Goal: Transaction & Acquisition: Obtain resource

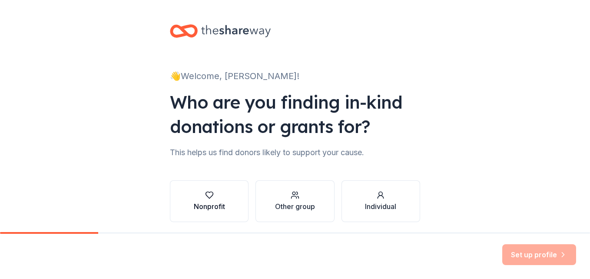
click at [204, 201] on div "Nonprofit" at bounding box center [209, 206] width 31 height 10
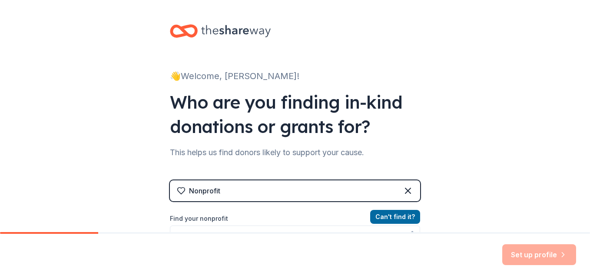
click at [378, 195] on div "Nonprofit" at bounding box center [295, 190] width 250 height 21
click at [393, 223] on button "Can ' t find it?" at bounding box center [395, 217] width 50 height 14
drag, startPoint x: 316, startPoint y: 267, endPoint x: 309, endPoint y: 245, distance: 23.0
click at [311, 251] on div "Set up profile" at bounding box center [295, 256] width 590 height 45
click at [307, 235] on div "Set up profile" at bounding box center [295, 256] width 590 height 45
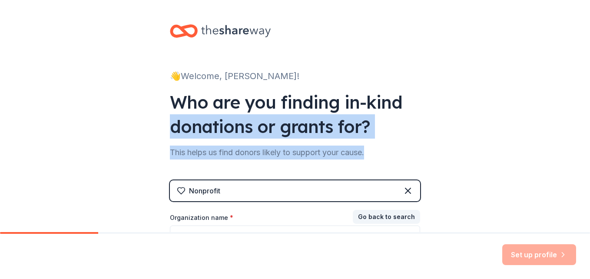
drag, startPoint x: 583, startPoint y: 114, endPoint x: 590, endPoint y: 155, distance: 41.4
click at [590, 155] on div "👋 Welcome, Janell! Who are you finding in-kind donations or grants for? This he…" at bounding box center [295, 116] width 590 height 232
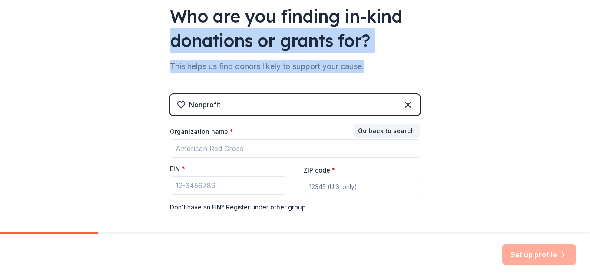
scroll to position [118, 0]
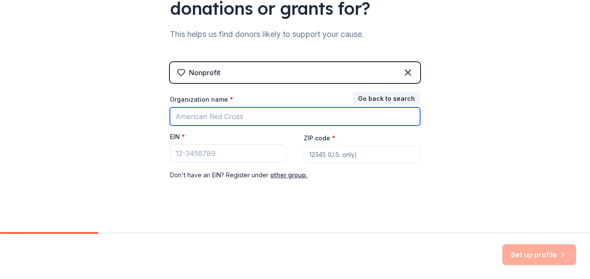
click at [274, 119] on input "Organization name *" at bounding box center [295, 116] width 250 height 18
type input "Hope Christan Church"
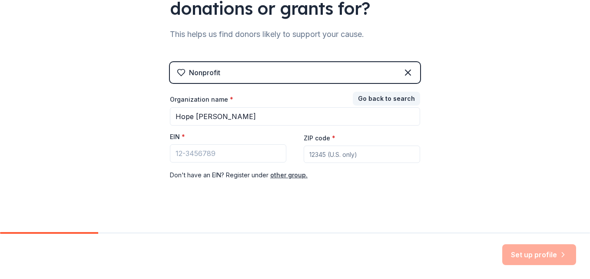
type input "46323"
click at [184, 154] on input "EIN *" at bounding box center [228, 153] width 116 height 18
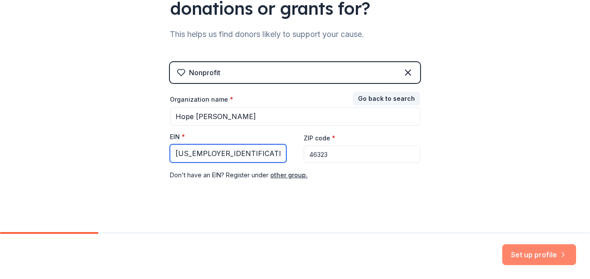
type input "35-1651322"
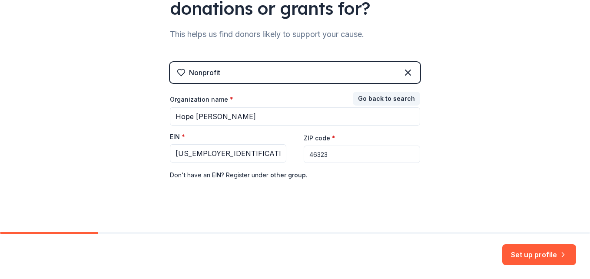
click at [529, 249] on button "Set up profile" at bounding box center [539, 254] width 74 height 21
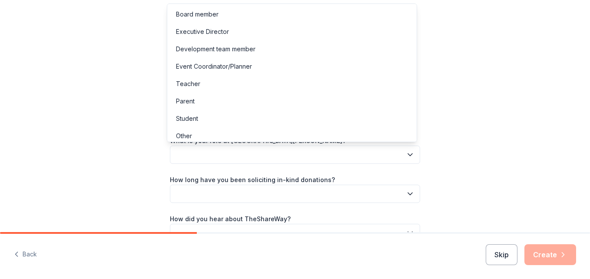
click at [349, 149] on button "button" at bounding box center [295, 155] width 250 height 18
click at [304, 43] on div "Development team member" at bounding box center [292, 48] width 246 height 17
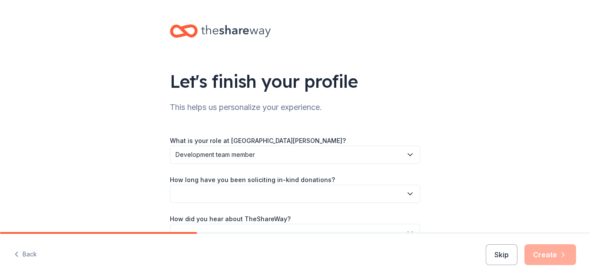
click at [292, 191] on button "button" at bounding box center [295, 194] width 250 height 18
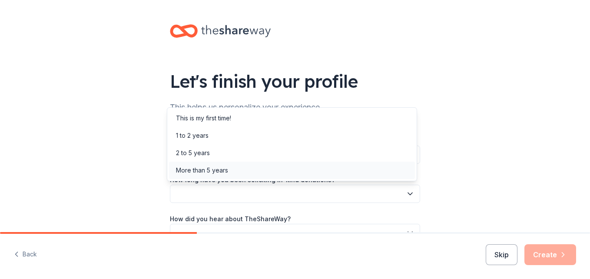
click at [281, 167] on div "More than 5 years" at bounding box center [292, 170] width 246 height 17
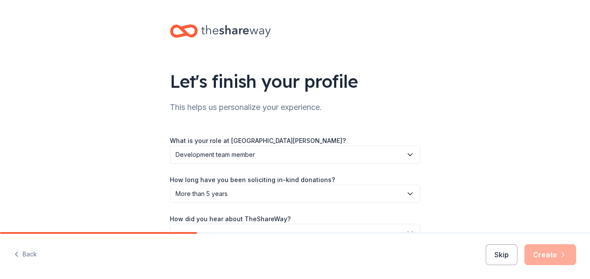
click at [349, 224] on button "button" at bounding box center [295, 233] width 250 height 18
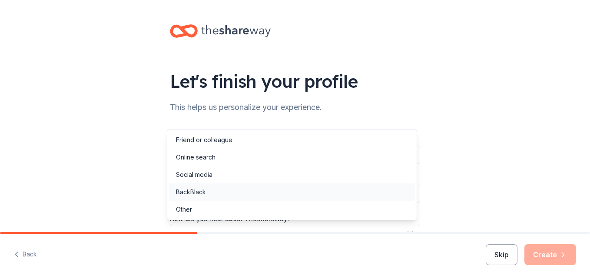
click at [333, 191] on div "BackBlack" at bounding box center [292, 191] width 246 height 17
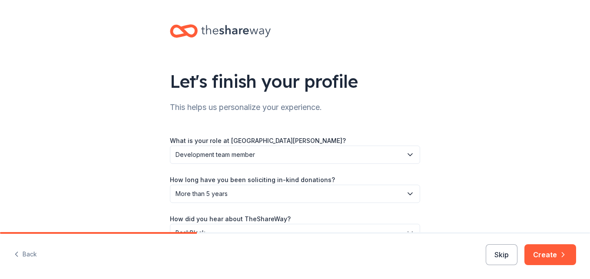
click at [560, 253] on icon "button" at bounding box center [563, 254] width 9 height 9
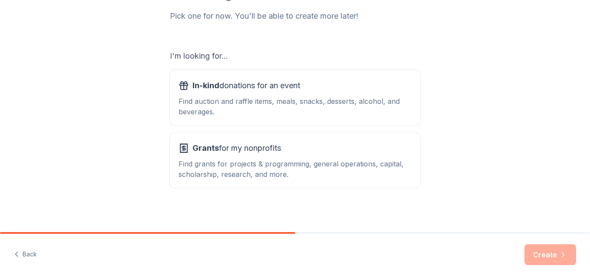
scroll to position [117, 0]
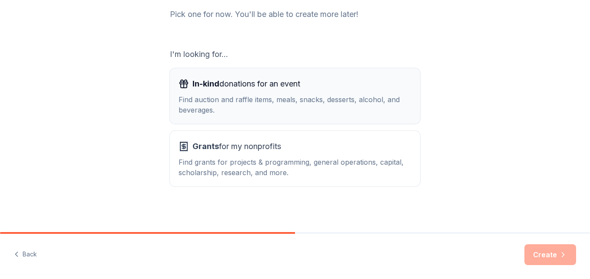
click at [394, 100] on div "Find auction and raffle items, meals, snacks, desserts, alcohol, and beverages." at bounding box center [295, 104] width 233 height 21
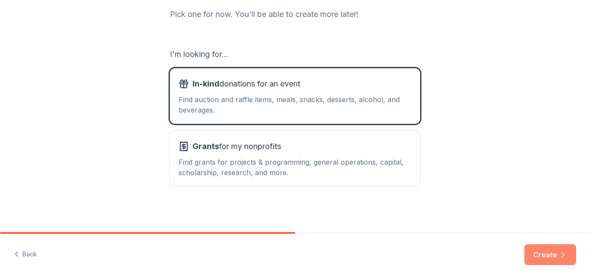
click at [545, 256] on button "Create" at bounding box center [551, 254] width 52 height 21
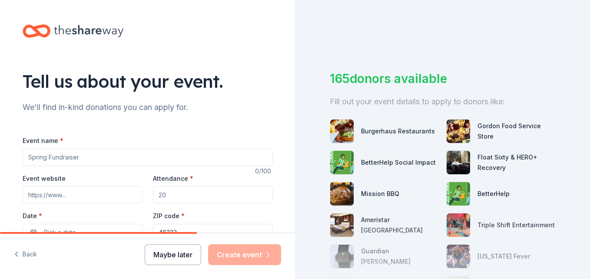
click at [187, 257] on button "Maybe later" at bounding box center [173, 254] width 57 height 21
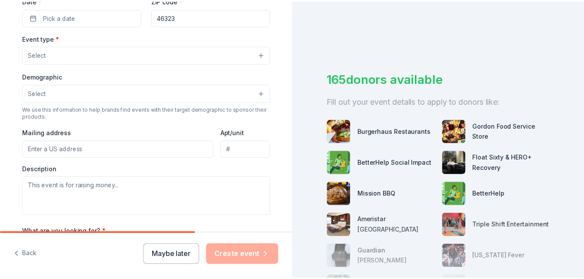
scroll to position [346, 0]
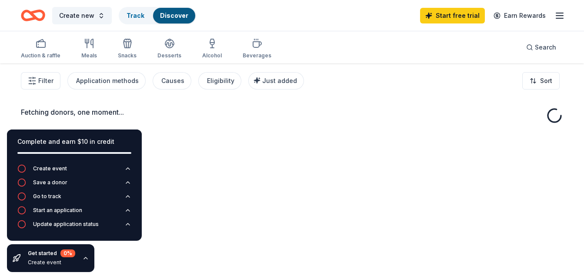
drag, startPoint x: 293, startPoint y: 29, endPoint x: 292, endPoint y: 113, distance: 83.9
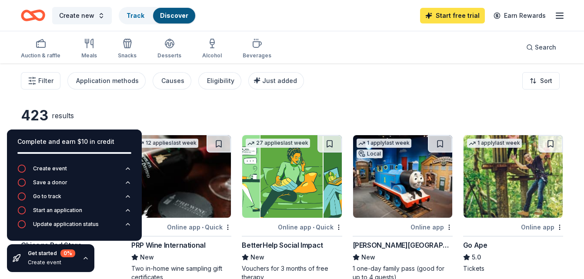
click at [444, 23] on link "Start free trial" at bounding box center [452, 16] width 65 height 16
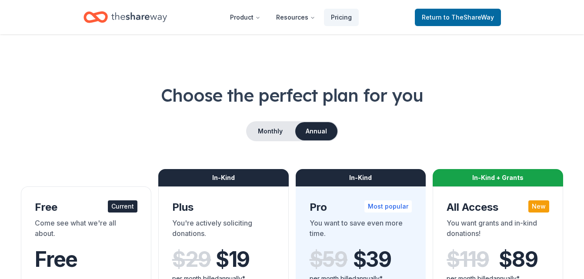
click at [85, 261] on div "Free" at bounding box center [86, 259] width 103 height 24
click at [442, 13] on span "Return to TheShareWay" at bounding box center [458, 17] width 72 height 10
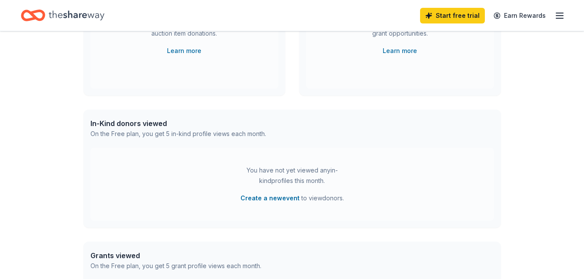
scroll to position [195, 0]
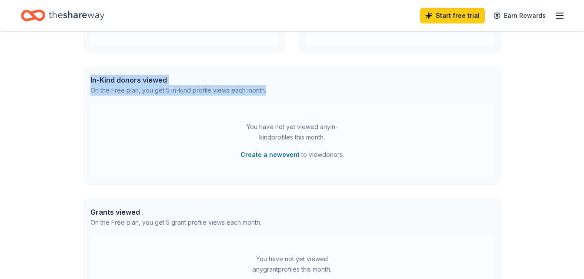
drag, startPoint x: 581, startPoint y: 117, endPoint x: 591, endPoint y: 19, distance: 98.7
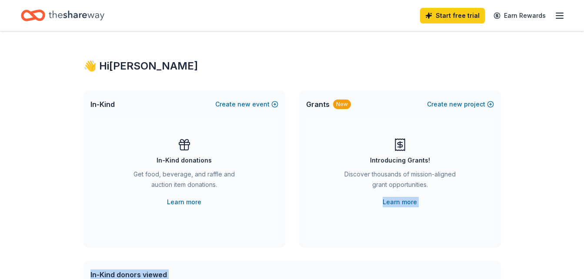
click at [555, 14] on icon "button" at bounding box center [559, 15] width 10 height 10
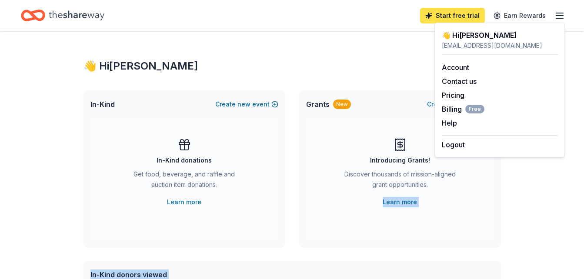
click at [451, 20] on link "Start free trial" at bounding box center [452, 16] width 65 height 16
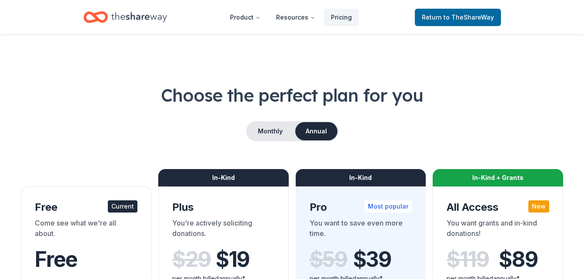
click at [422, 28] on header "Product Resources Pricing Return to TheShareWay" at bounding box center [292, 17] width 584 height 34
click at [435, 23] on link "Return to TheShareWay" at bounding box center [458, 17] width 86 height 17
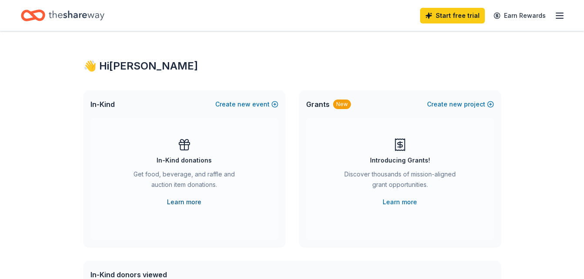
click at [189, 203] on link "Learn more" at bounding box center [184, 202] width 34 height 10
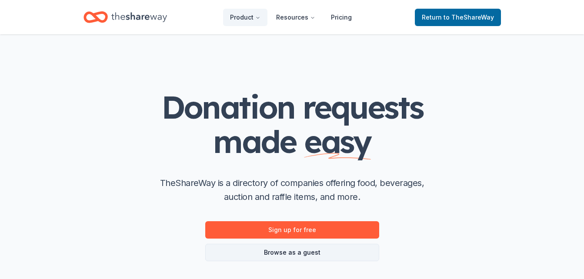
click at [307, 254] on link "Browse as a guest" at bounding box center [292, 252] width 174 height 17
click at [308, 254] on link "Browse as a guest" at bounding box center [292, 252] width 174 height 17
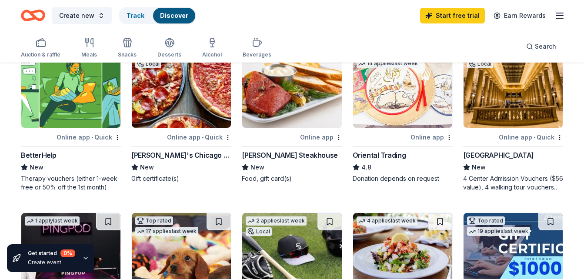
scroll to position [254, 0]
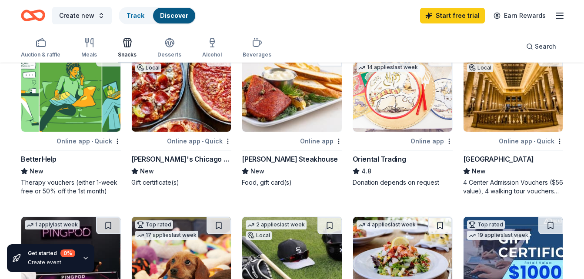
click at [133, 50] on div "Snacks" at bounding box center [127, 47] width 19 height 21
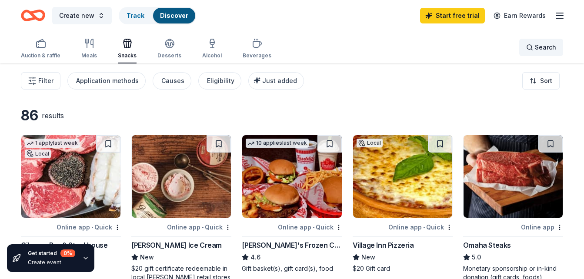
click at [539, 50] on span "Search" at bounding box center [545, 47] width 21 height 10
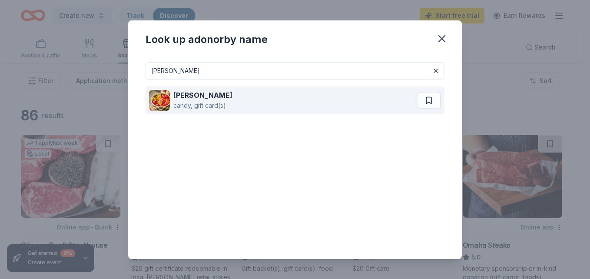
type input "albanese"
click at [259, 112] on div "Albanese candy, gift card(s)" at bounding box center [283, 100] width 268 height 28
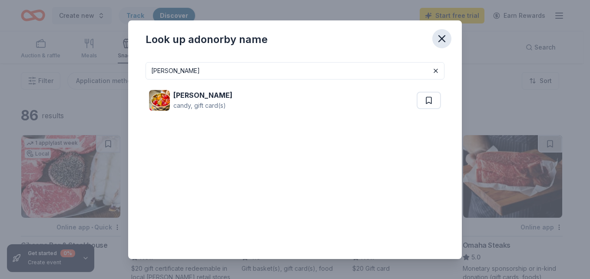
click at [435, 33] on button "button" at bounding box center [441, 38] width 19 height 19
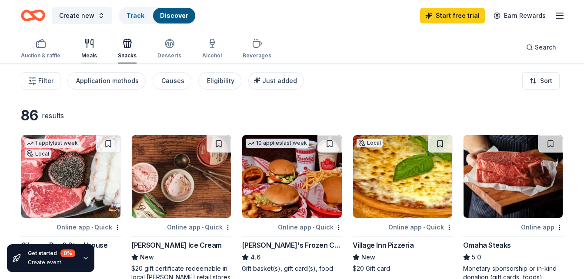
click at [81, 46] on div "button" at bounding box center [89, 43] width 16 height 10
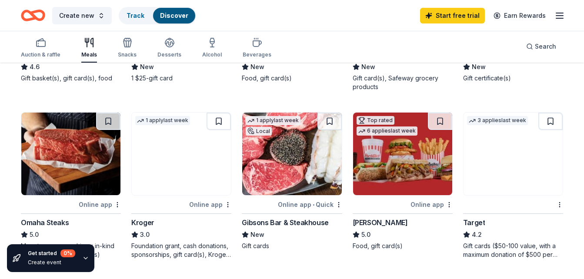
scroll to position [360, 0]
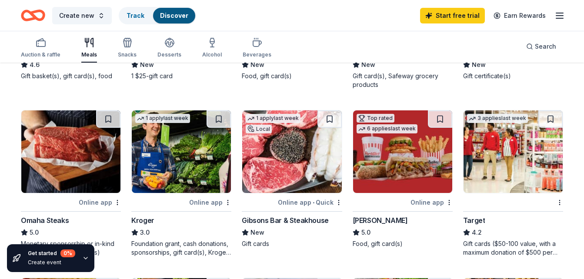
click at [412, 167] on img at bounding box center [402, 151] width 99 height 83
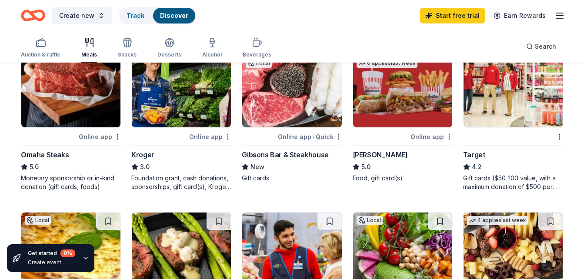
scroll to position [428, 0]
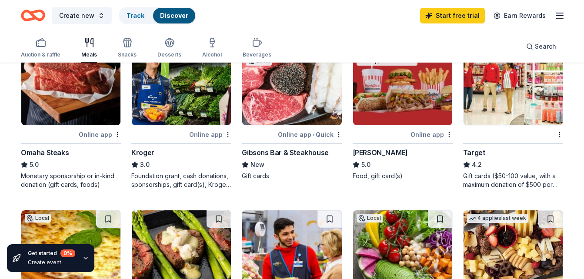
click at [496, 114] on img at bounding box center [512, 84] width 99 height 83
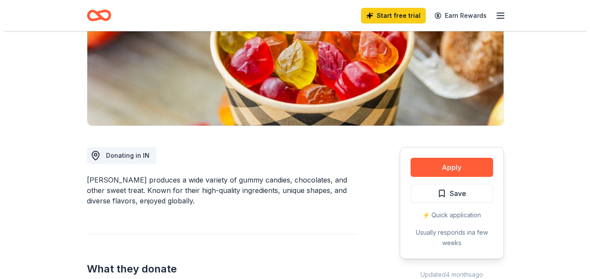
scroll to position [249, 0]
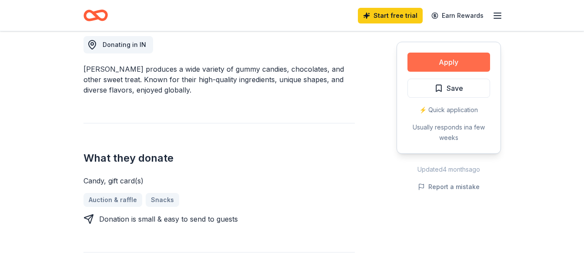
click at [437, 61] on button "Apply" at bounding box center [448, 62] width 83 height 19
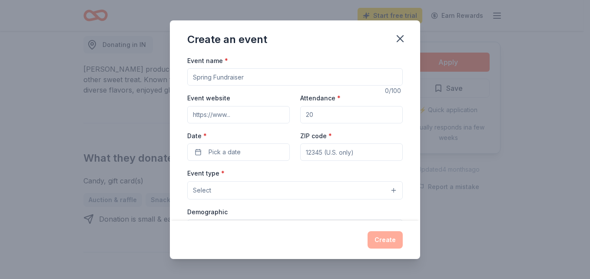
click at [325, 120] on input "Attendance *" at bounding box center [351, 114] width 103 height 17
type input "100"
click at [230, 118] on input "Event website" at bounding box center [238, 114] width 103 height 17
paste input "https://www.eventbrite.com/e/dressed-for-battlefaith-fight-and-freedom-tickets-…"
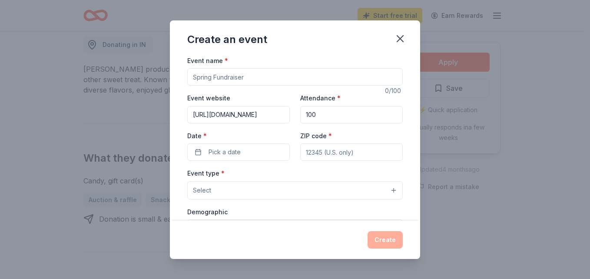
type input "https://www.eventbrite.com/e/dressed-for-battlefaith-fight-and-freedom-tickets-…"
click at [231, 190] on button "Select" at bounding box center [295, 190] width 216 height 18
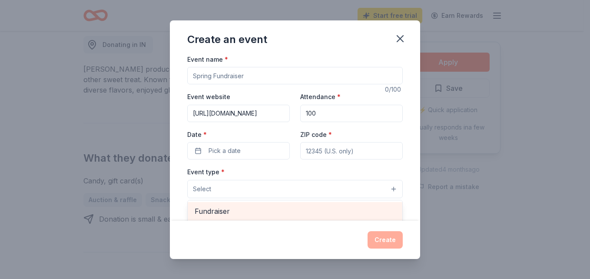
click at [233, 215] on span "Fundraiser" at bounding box center [295, 211] width 201 height 11
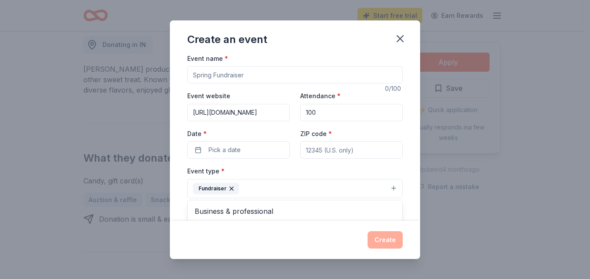
click at [212, 148] on div "Event name * 0 /100 Event website https://www.eventbrite.com/e/dressed-for-batt…" at bounding box center [295, 254] width 216 height 402
click at [212, 148] on span "Pick a date" at bounding box center [225, 150] width 32 height 10
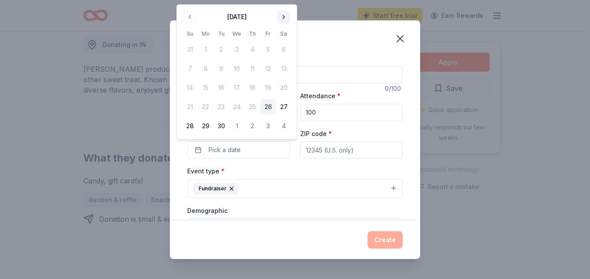
click at [284, 13] on button "Go to next month" at bounding box center [284, 17] width 12 height 12
click at [286, 86] on button "18" at bounding box center [284, 88] width 16 height 16
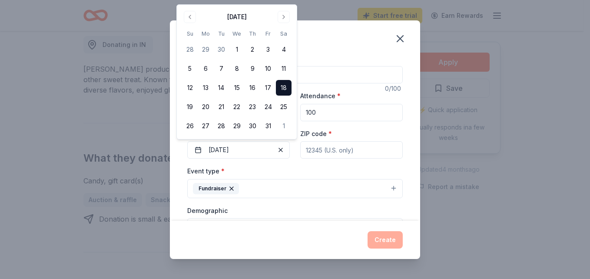
click at [315, 153] on input "ZIP code *" at bounding box center [351, 149] width 103 height 17
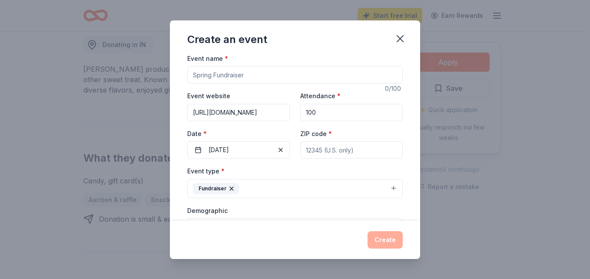
type input "46323"
type input "6936 Grand Avenue"
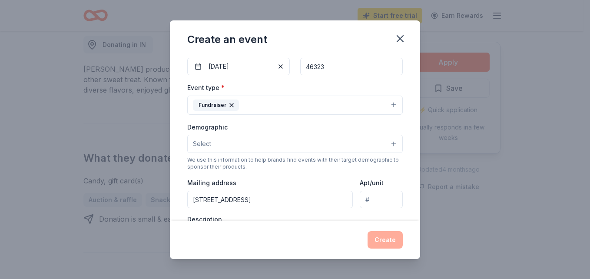
scroll to position [89, 0]
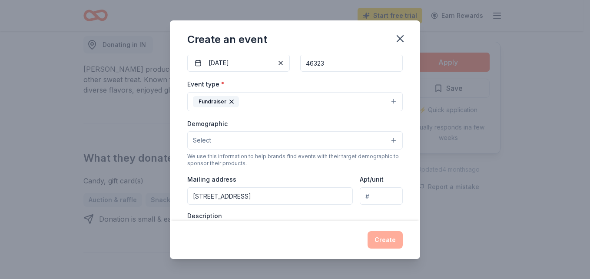
click at [333, 138] on button "Select" at bounding box center [295, 140] width 216 height 18
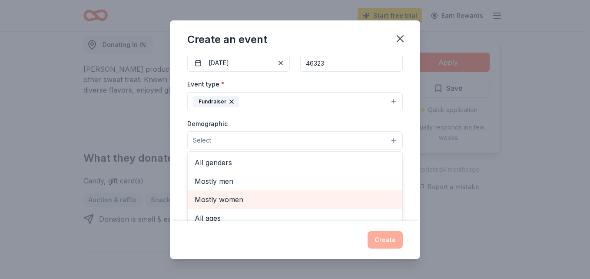
click at [307, 199] on span "Mostly women" at bounding box center [295, 199] width 201 height 11
click at [307, 199] on span "All ages" at bounding box center [295, 200] width 201 height 11
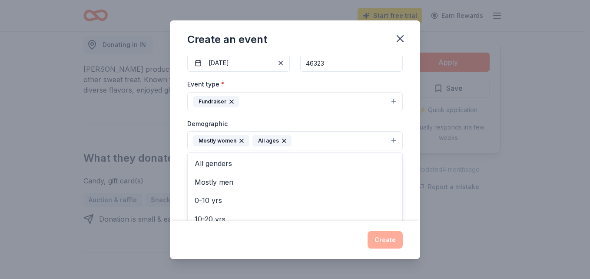
click at [420, 185] on div "Create an event Event name * 0 /100 Event website https://www.eventbrite.com/e/…" at bounding box center [295, 139] width 590 height 279
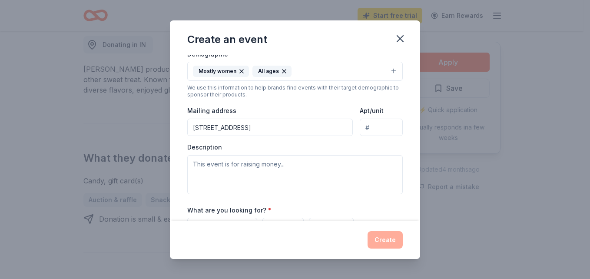
scroll to position [160, 0]
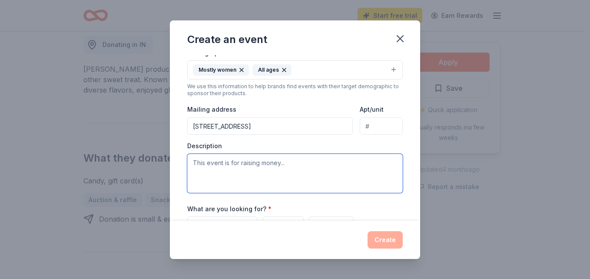
click at [329, 176] on textarea at bounding box center [295, 173] width 216 height 39
click at [330, 176] on textarea at bounding box center [295, 173] width 216 height 39
type textarea "Community activities that support women and children."
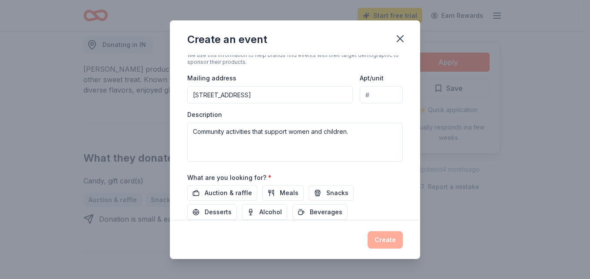
scroll to position [209, 0]
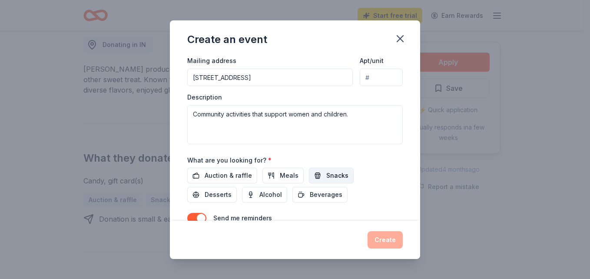
click at [330, 178] on span "Snacks" at bounding box center [337, 175] width 22 height 10
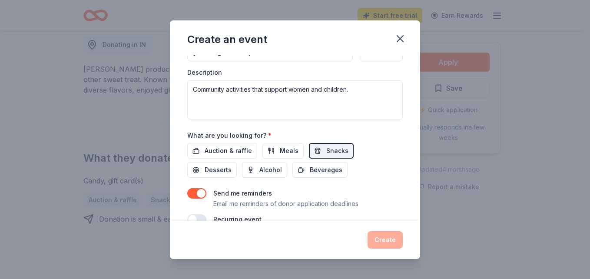
scroll to position [251, 0]
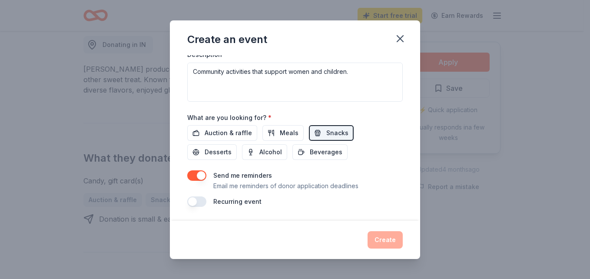
click at [371, 239] on div "Create" at bounding box center [295, 239] width 216 height 17
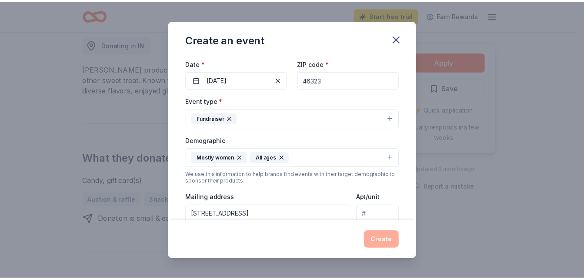
scroll to position [0, 0]
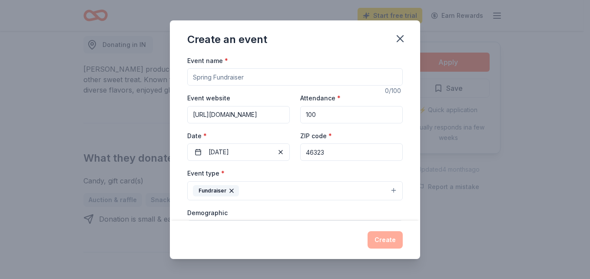
click at [296, 75] on input "Event name *" at bounding box center [295, 76] width 216 height 17
type input "Women's Outreach Event"
click at [382, 247] on button "Create" at bounding box center [385, 239] width 35 height 17
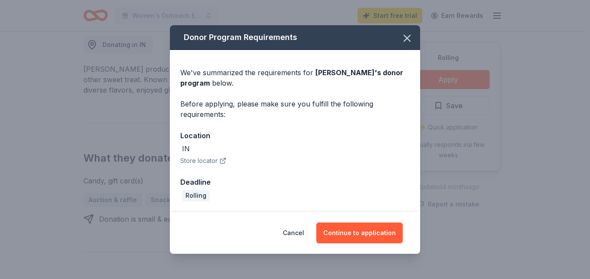
click at [215, 157] on button "Store locator" at bounding box center [203, 161] width 46 height 10
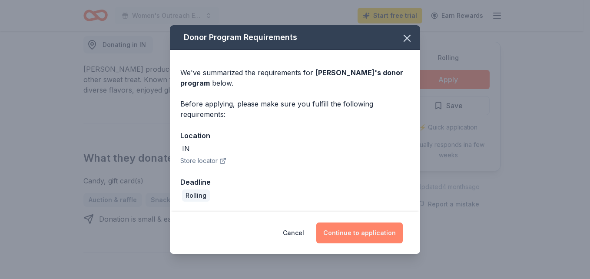
click at [340, 229] on button "Continue to application" at bounding box center [359, 233] width 86 height 21
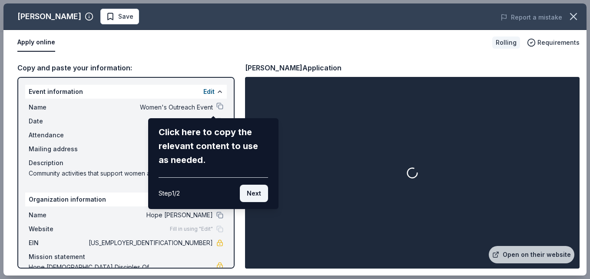
click at [249, 197] on button "Next" at bounding box center [254, 193] width 28 height 17
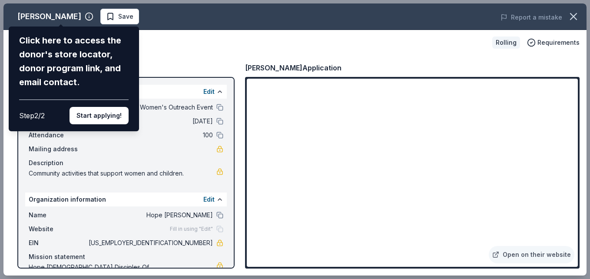
drag, startPoint x: 573, startPoint y: 100, endPoint x: 576, endPoint y: 113, distance: 13.5
click at [576, 113] on div "Albanese Click here to access the donor's store locator, donor program link, an…" at bounding box center [294, 139] width 583 height 272
drag, startPoint x: 574, startPoint y: 97, endPoint x: 578, endPoint y: 115, distance: 18.3
click at [578, 115] on div "Albanese Click here to access the donor's store locator, donor program link, an…" at bounding box center [294, 139] width 583 height 272
click at [571, 210] on div "Albanese Click here to access the donor's store locator, donor program link, an…" at bounding box center [294, 139] width 583 height 272
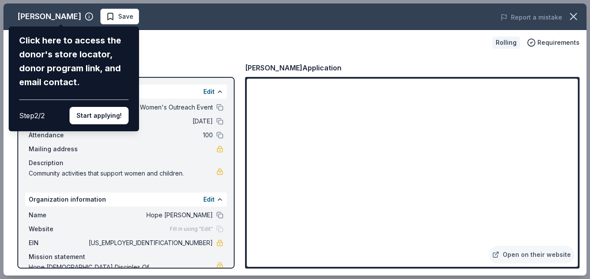
drag, startPoint x: 574, startPoint y: 93, endPoint x: 576, endPoint y: 123, distance: 29.2
click at [576, 123] on div "Albanese Click here to access the donor's store locator, donor program link, an…" at bounding box center [294, 139] width 583 height 272
click at [226, 59] on div "Albanese Click here to access the donor's store locator, donor program link, an…" at bounding box center [294, 139] width 583 height 272
click at [99, 111] on button "Start applying!" at bounding box center [99, 115] width 59 height 17
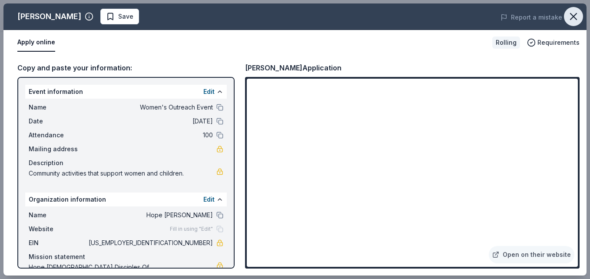
click at [566, 13] on button "button" at bounding box center [573, 16] width 19 height 19
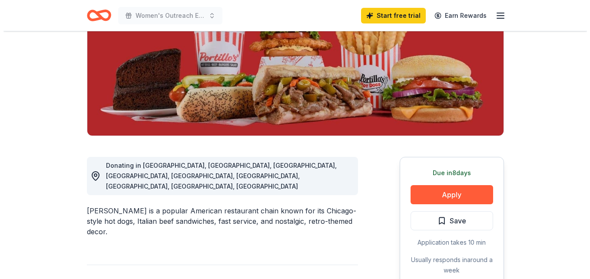
scroll to position [130, 0]
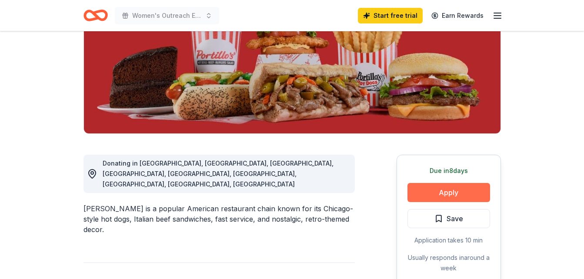
click at [439, 197] on button "Apply" at bounding box center [448, 192] width 83 height 19
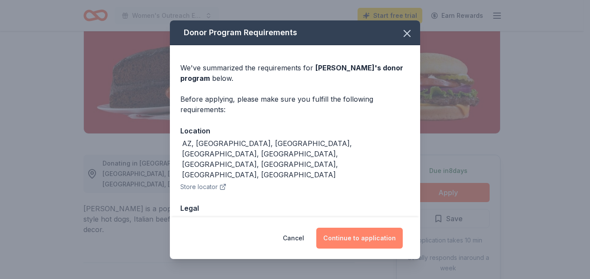
click at [357, 245] on button "Continue to application" at bounding box center [359, 238] width 86 height 21
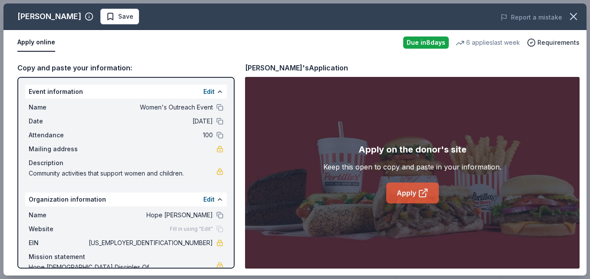
click at [416, 185] on link "Apply" at bounding box center [412, 193] width 53 height 21
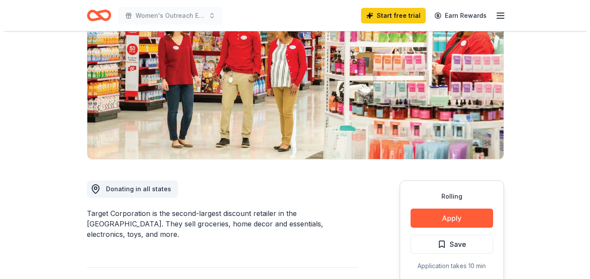
scroll to position [128, 0]
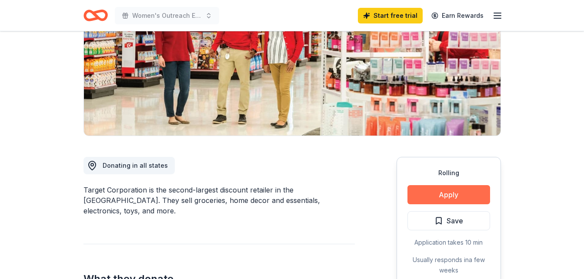
click at [460, 196] on button "Apply" at bounding box center [448, 194] width 83 height 19
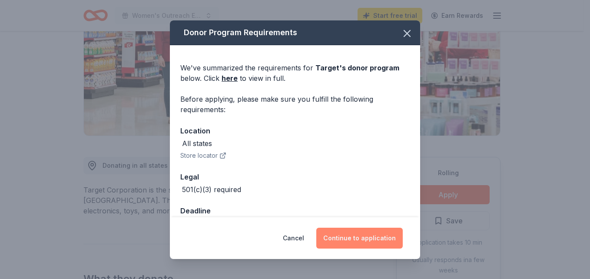
click at [371, 234] on button "Continue to application" at bounding box center [359, 238] width 86 height 21
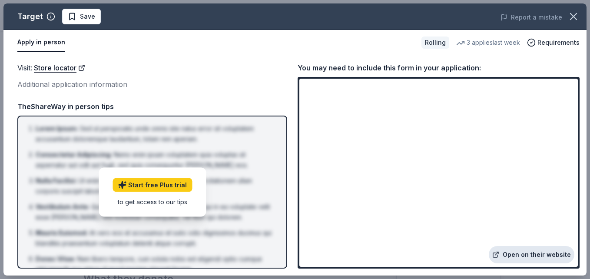
click at [555, 257] on link "Open on their website" at bounding box center [532, 254] width 86 height 17
